Goal: Check status

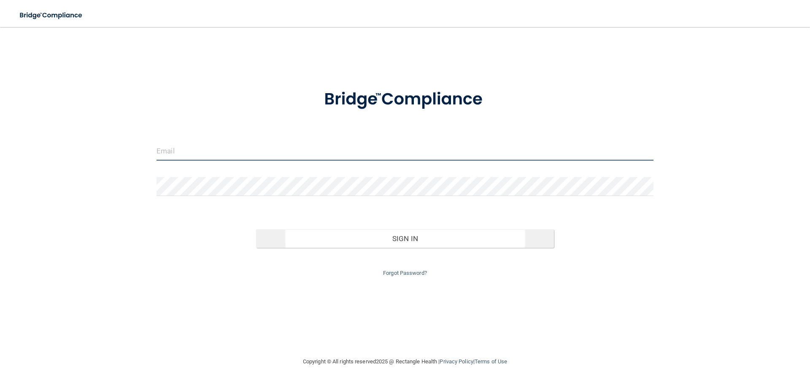
type input "[EMAIL_ADDRESS][DOMAIN_NAME]"
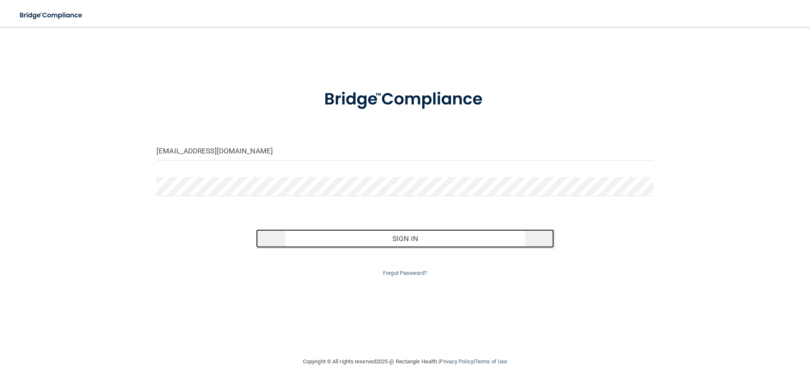
click at [327, 242] on button "Sign In" at bounding box center [405, 239] width 298 height 19
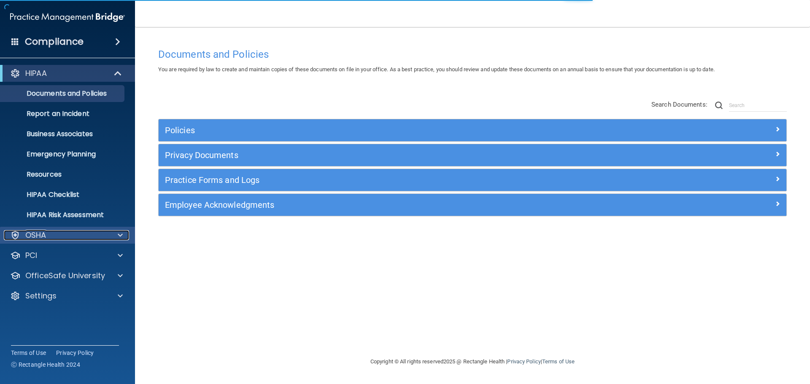
click at [97, 232] on div "OSHA" at bounding box center [56, 235] width 105 height 10
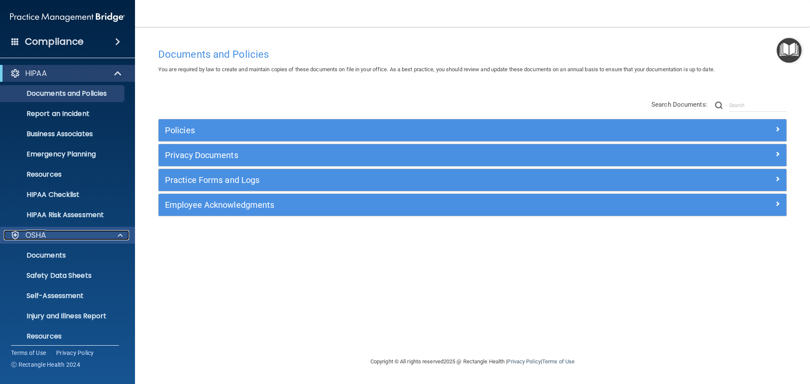
click at [84, 239] on div "OSHA" at bounding box center [56, 235] width 105 height 10
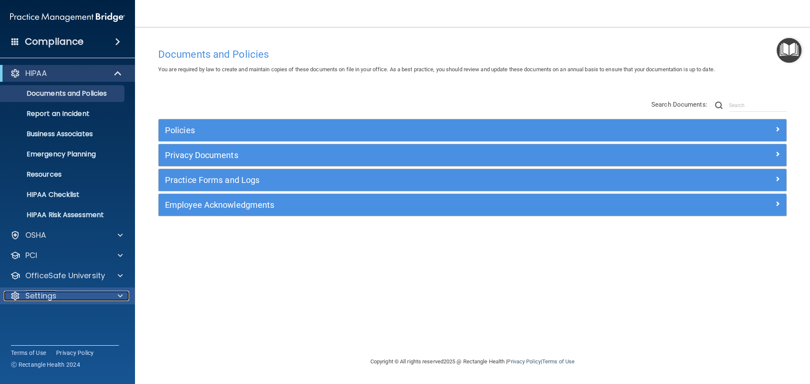
click at [63, 292] on div "Settings" at bounding box center [56, 296] width 105 height 10
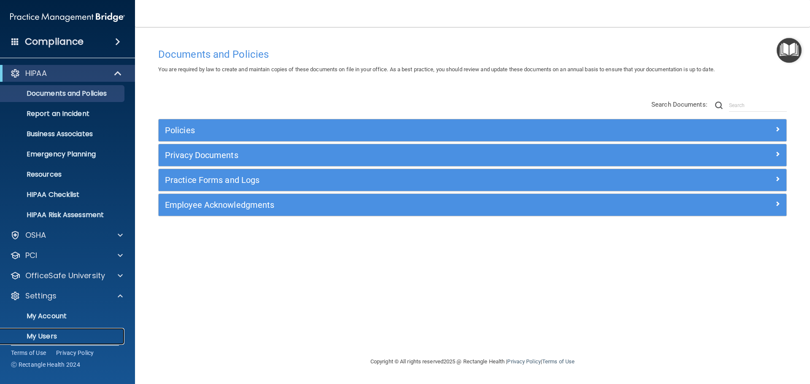
click at [53, 332] on p "My Users" at bounding box center [62, 336] width 115 height 8
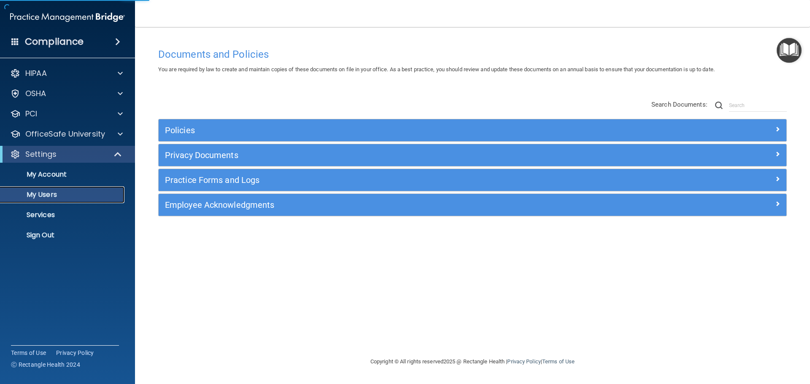
select select "20"
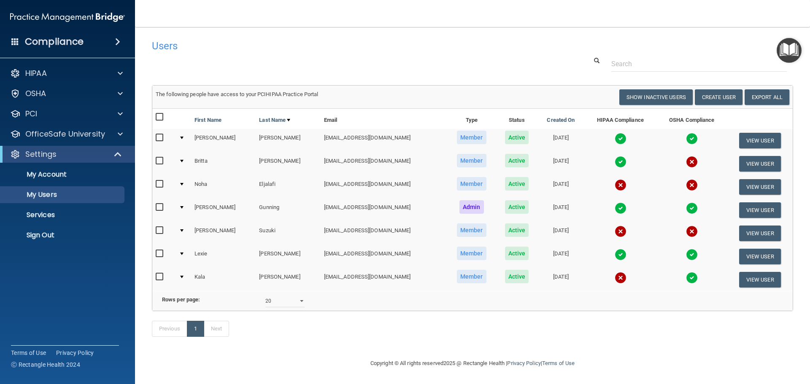
click at [615, 163] on img at bounding box center [621, 162] width 12 height 12
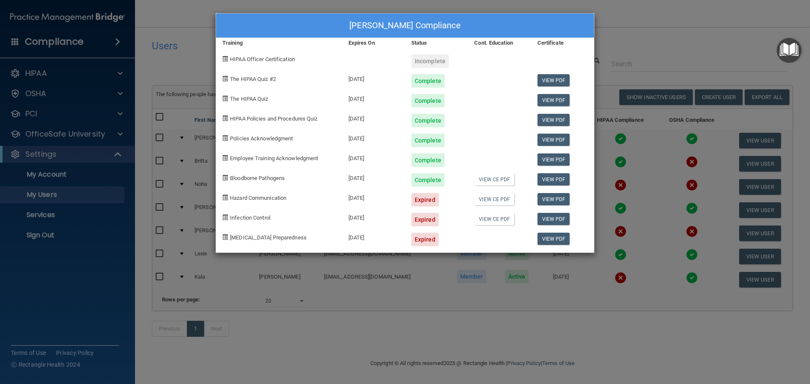
click at [622, 82] on div "[PERSON_NAME] Compliance Training Expires On Status Cont. Education Certificate…" at bounding box center [405, 192] width 810 height 384
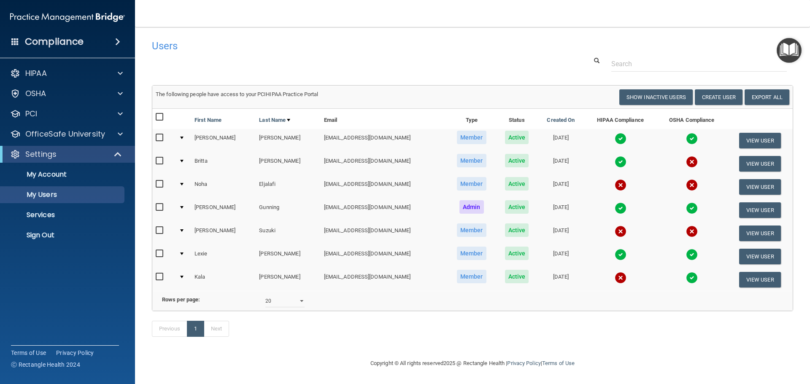
click at [615, 185] on img at bounding box center [621, 185] width 12 height 12
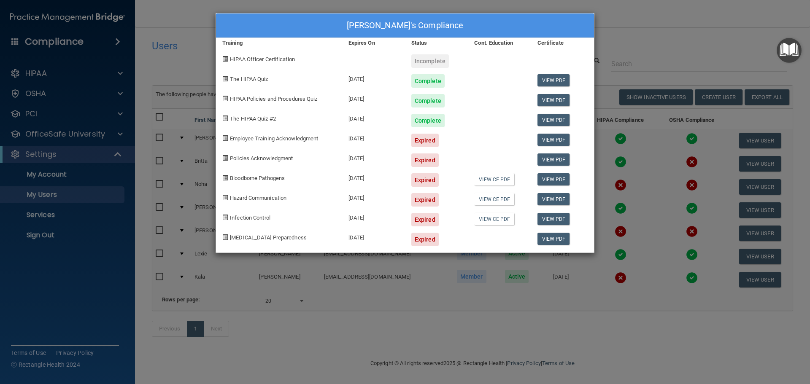
click at [630, 183] on div "[PERSON_NAME]'s Compliance Training Expires On Status Cont. Education Certifica…" at bounding box center [405, 192] width 810 height 384
